Goal: Task Accomplishment & Management: Manage account settings

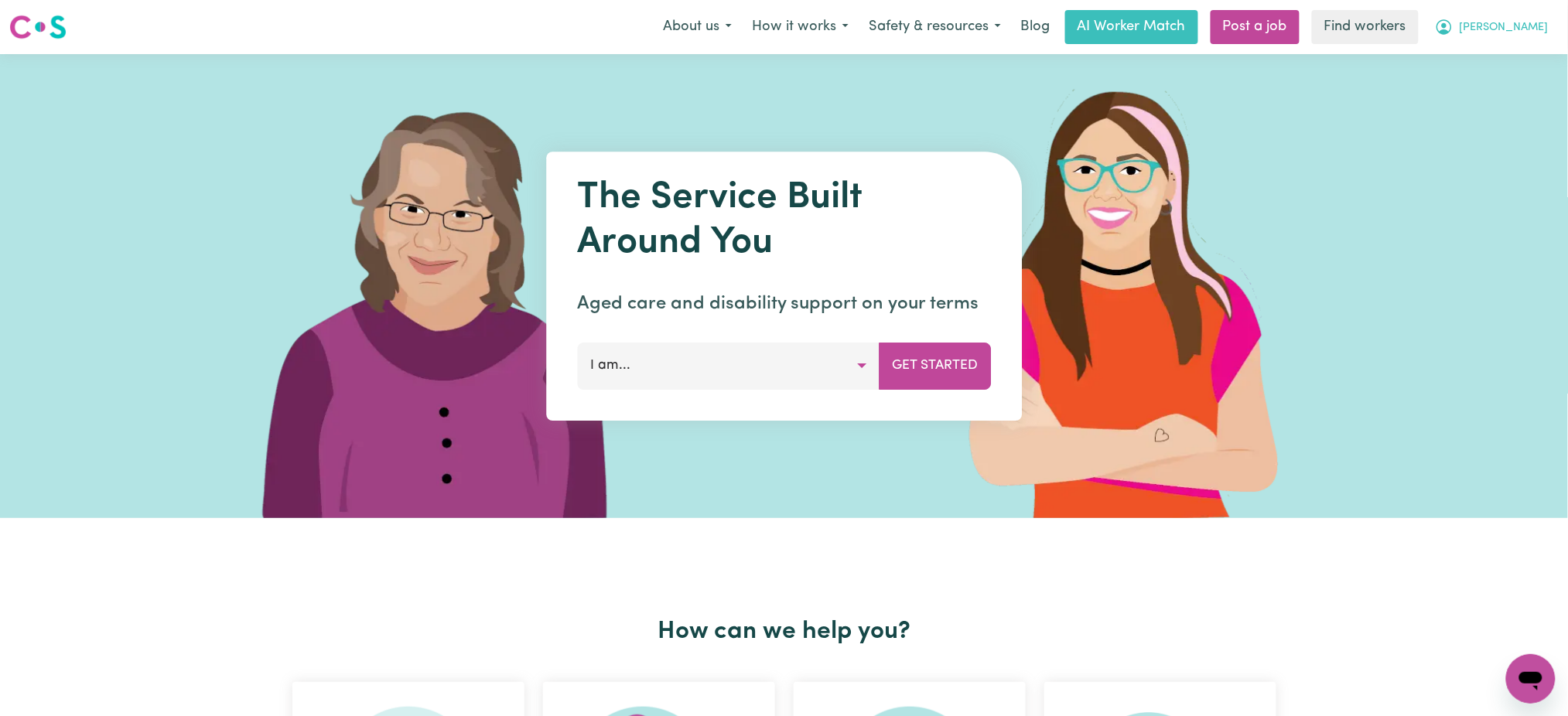
click at [1532, 32] on span "[PERSON_NAME]" at bounding box center [1504, 28] width 89 height 17
drag, startPoint x: 1526, startPoint y: 84, endPoint x: 1536, endPoint y: 59, distance: 26.9
click at [1526, 84] on link "Logout" at bounding box center [1496, 89] width 122 height 30
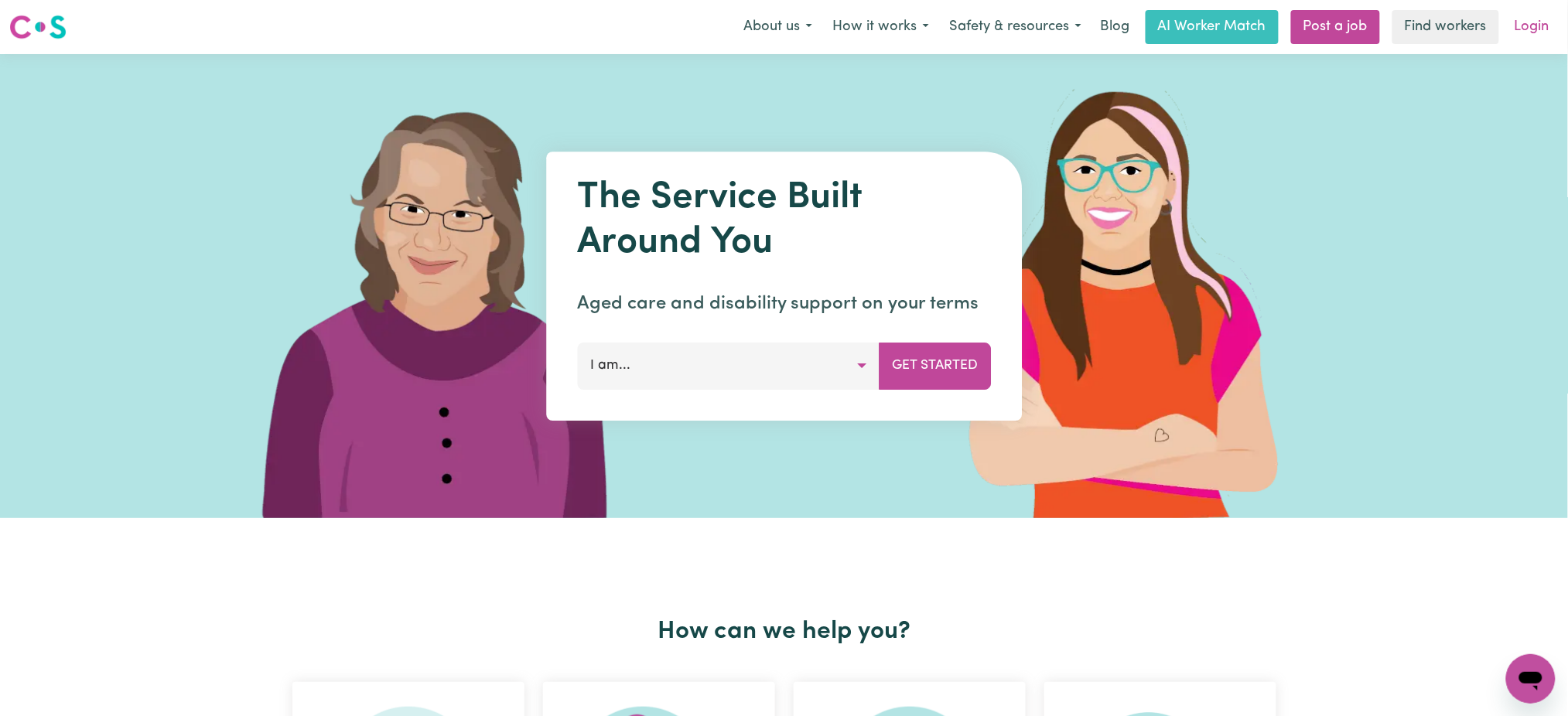
click at [1541, 38] on link "Login" at bounding box center [1532, 27] width 53 height 34
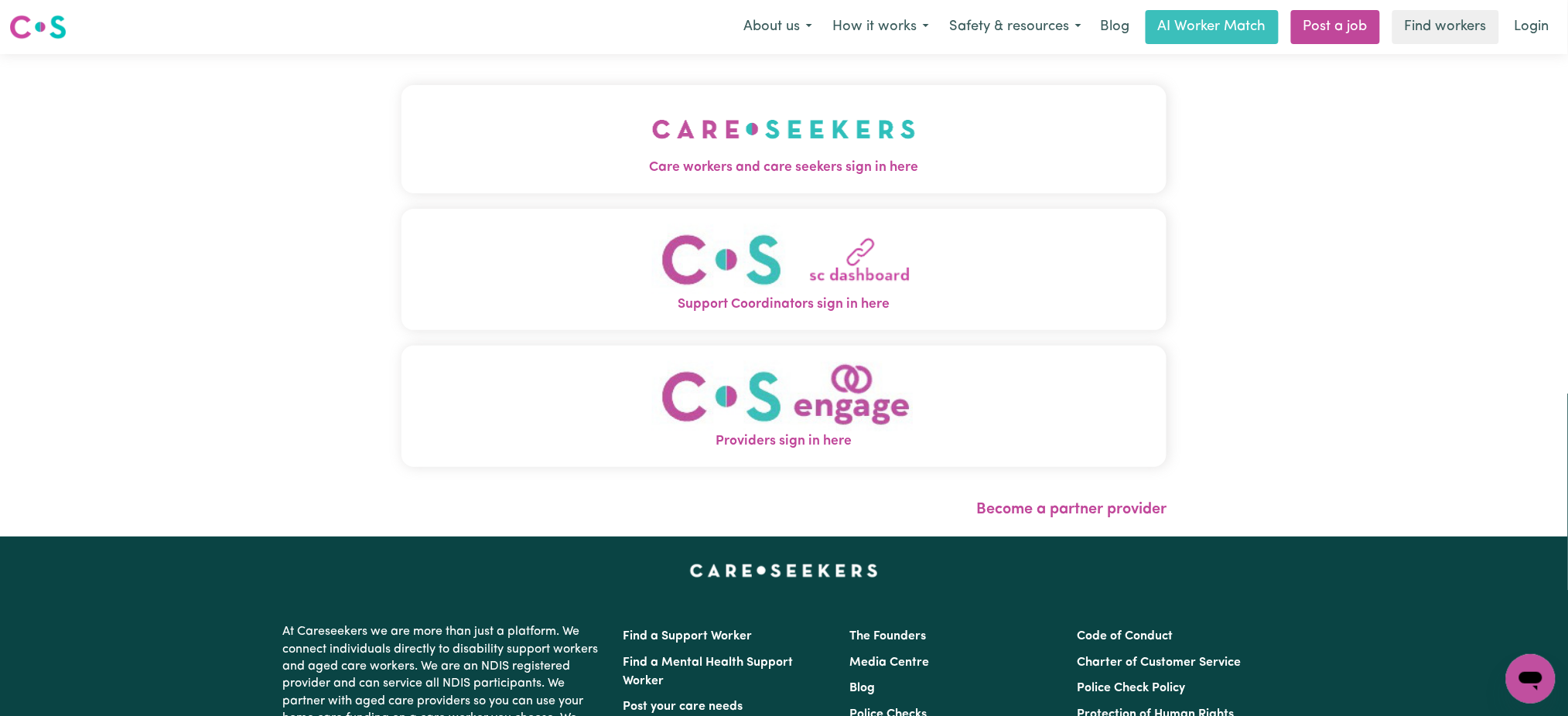
drag, startPoint x: 692, startPoint y: 223, endPoint x: 703, endPoint y: 223, distance: 11.0
click at [694, 223] on button "Support Coordinators sign in here" at bounding box center [784, 270] width 766 height 121
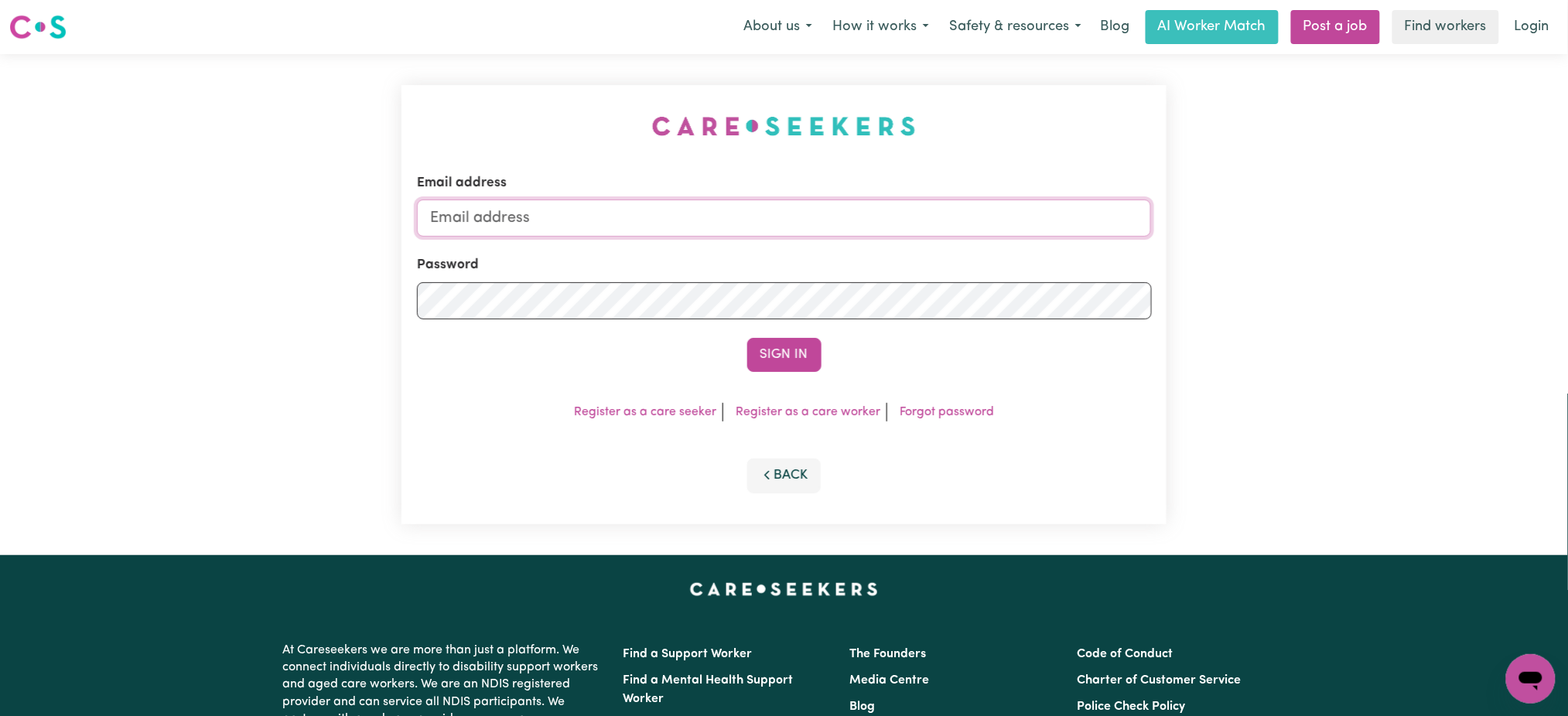
type input "[EMAIL_ADDRESS][DOMAIN_NAME]"
drag, startPoint x: 1531, startPoint y: 30, endPoint x: 1519, endPoint y: 57, distance: 29.5
click at [1533, 30] on link "Login" at bounding box center [1532, 27] width 53 height 34
click at [1523, 41] on link "Login" at bounding box center [1532, 27] width 53 height 34
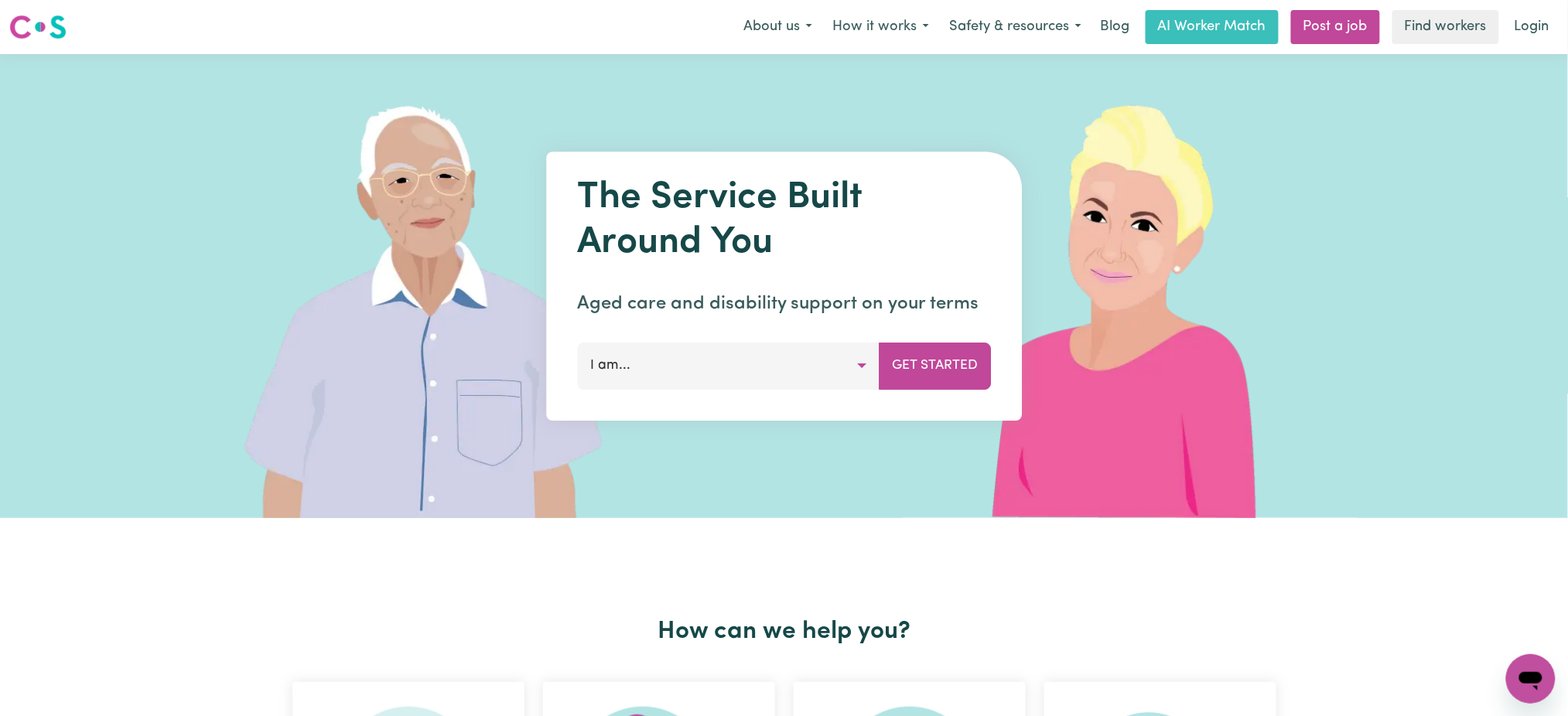
click at [1560, 32] on div "Menu About us How it works Safety & resources Blog AI Worker Match Post a job F…" at bounding box center [784, 27] width 1568 height 35
click at [1532, 30] on link "Login" at bounding box center [1532, 27] width 53 height 34
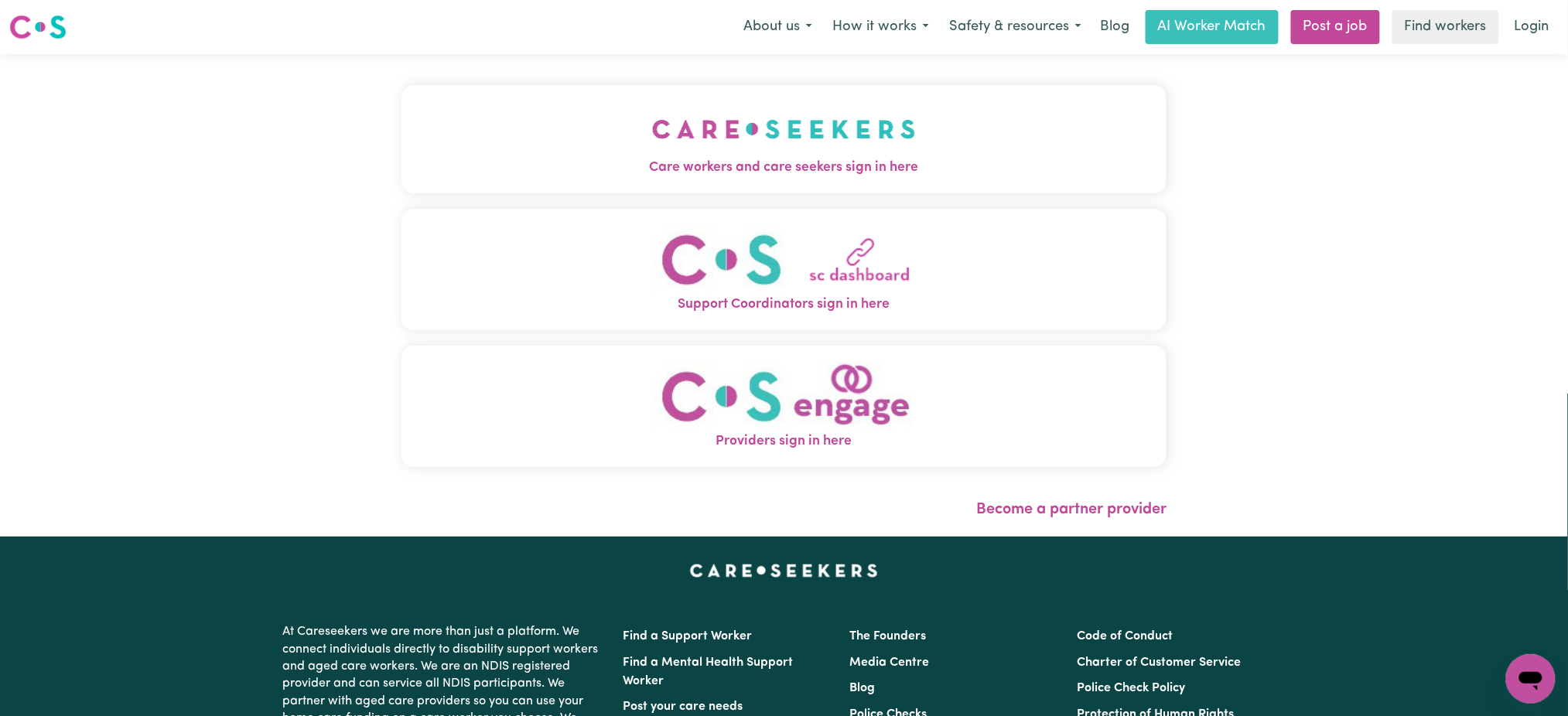
click at [930, 166] on span "Care workers and care seekers sign in here" at bounding box center [784, 168] width 766 height 20
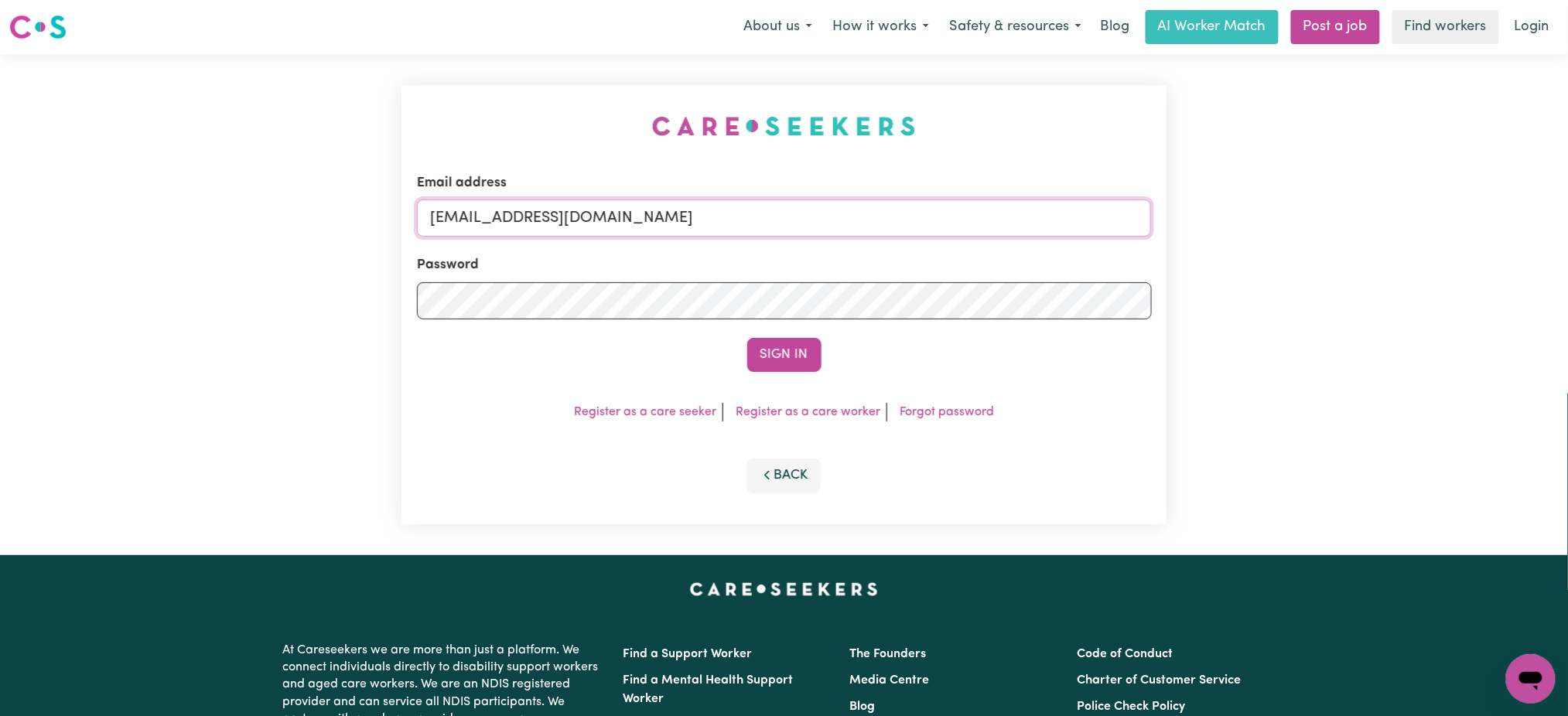
drag, startPoint x: 593, startPoint y: 227, endPoint x: 604, endPoint y: 229, distance: 11.2
click at [596, 227] on input "[EMAIL_ADDRESS][DOMAIN_NAME]" at bounding box center [784, 218] width 735 height 37
drag, startPoint x: 515, startPoint y: 211, endPoint x: 1099, endPoint y: 183, distance: 584.7
click at [1098, 181] on div "Email address [EMAIL_ADDRESS][DOMAIN_NAME]" at bounding box center [784, 204] width 735 height 63
type input "[EMAIL_ADDRESS][DOMAIN_NAME]"
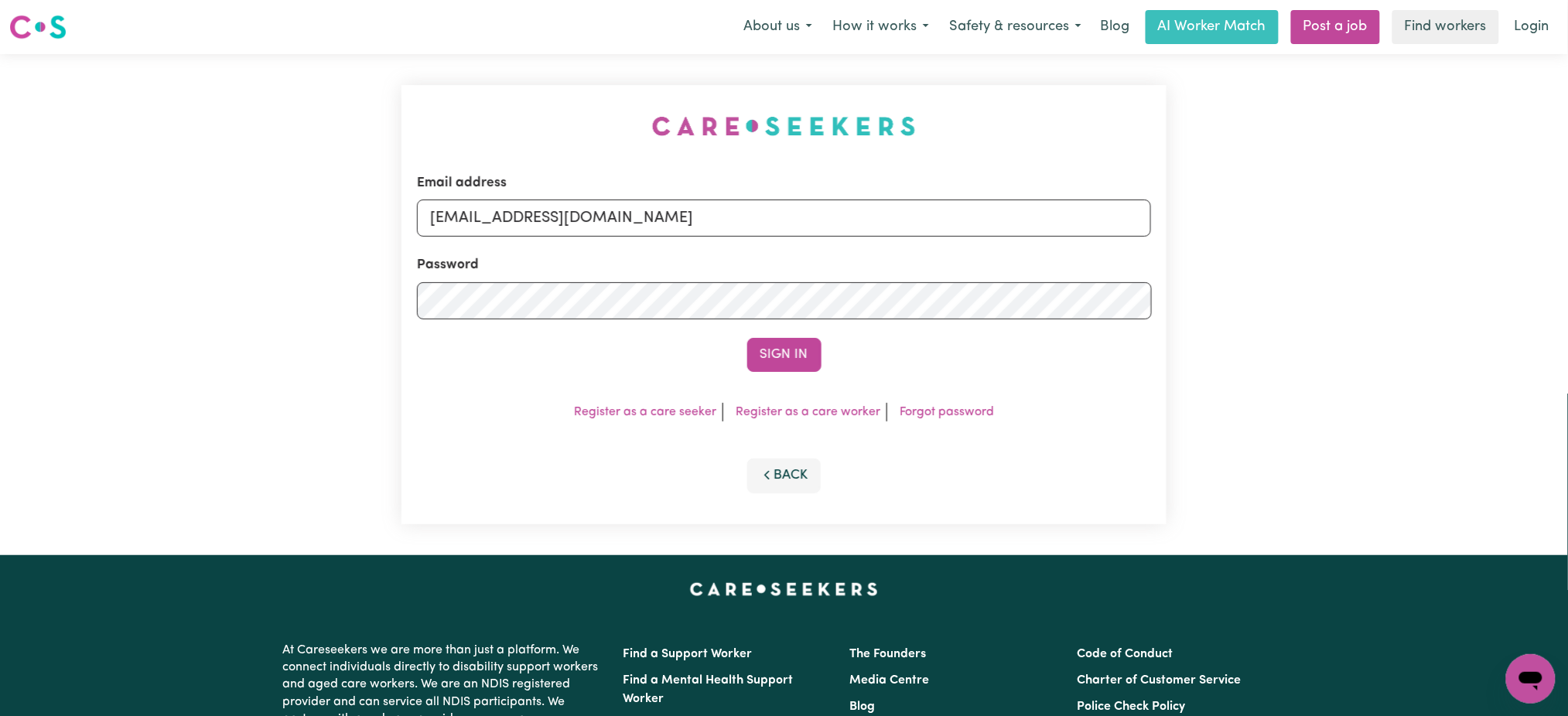
click at [747, 338] on button "Sign In" at bounding box center [784, 355] width 74 height 34
